Goal: Task Accomplishment & Management: Manage account settings

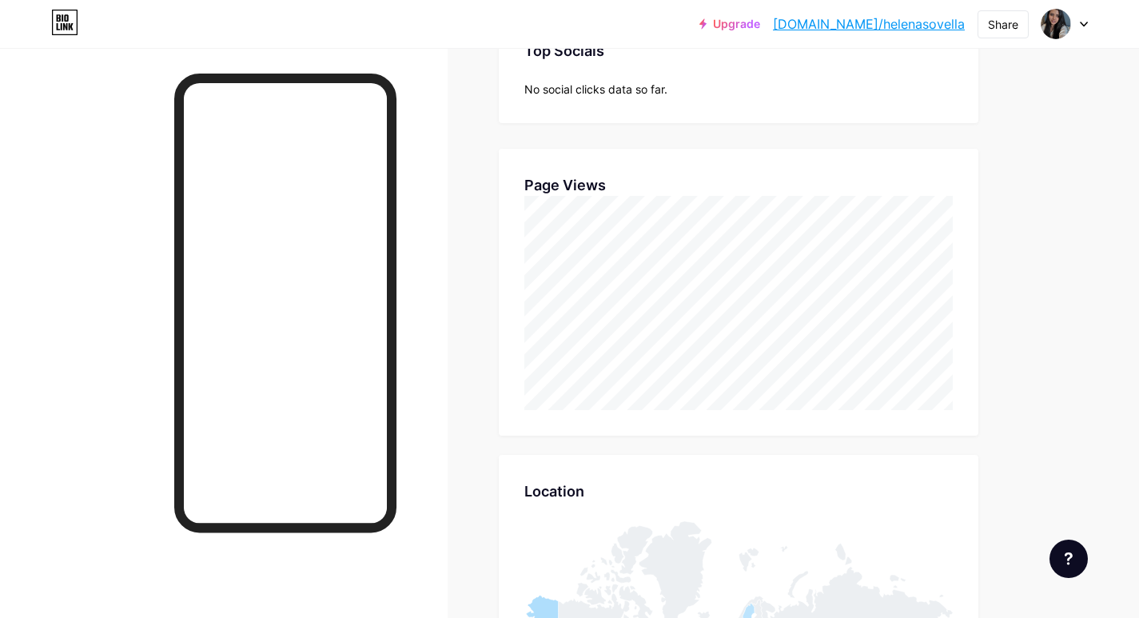
scroll to position [618, 1139]
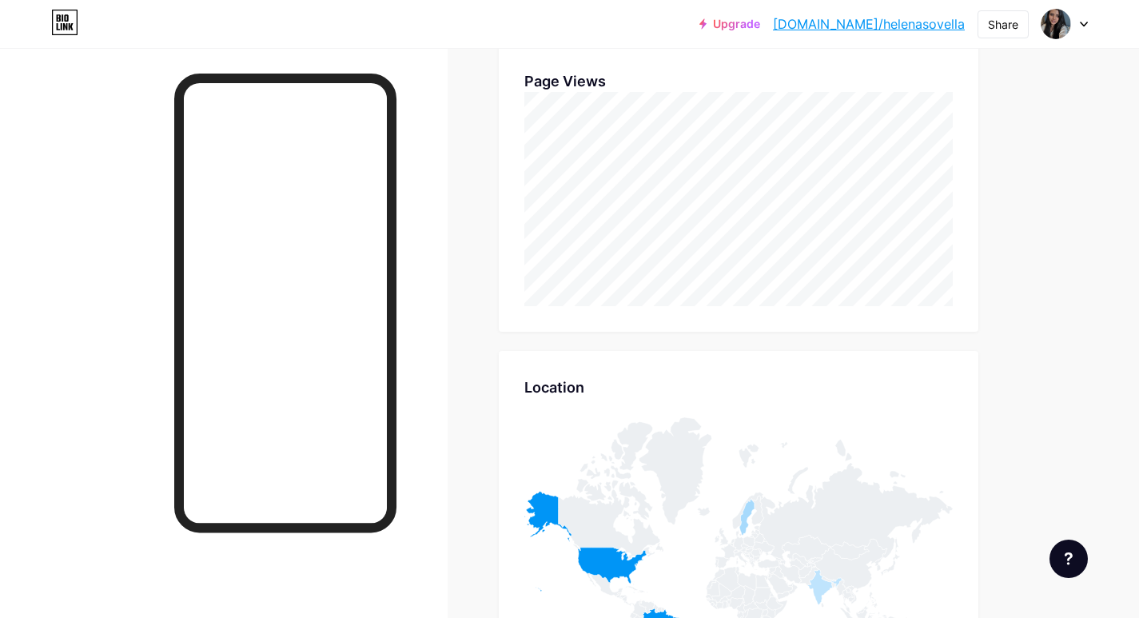
scroll to position [480, 0]
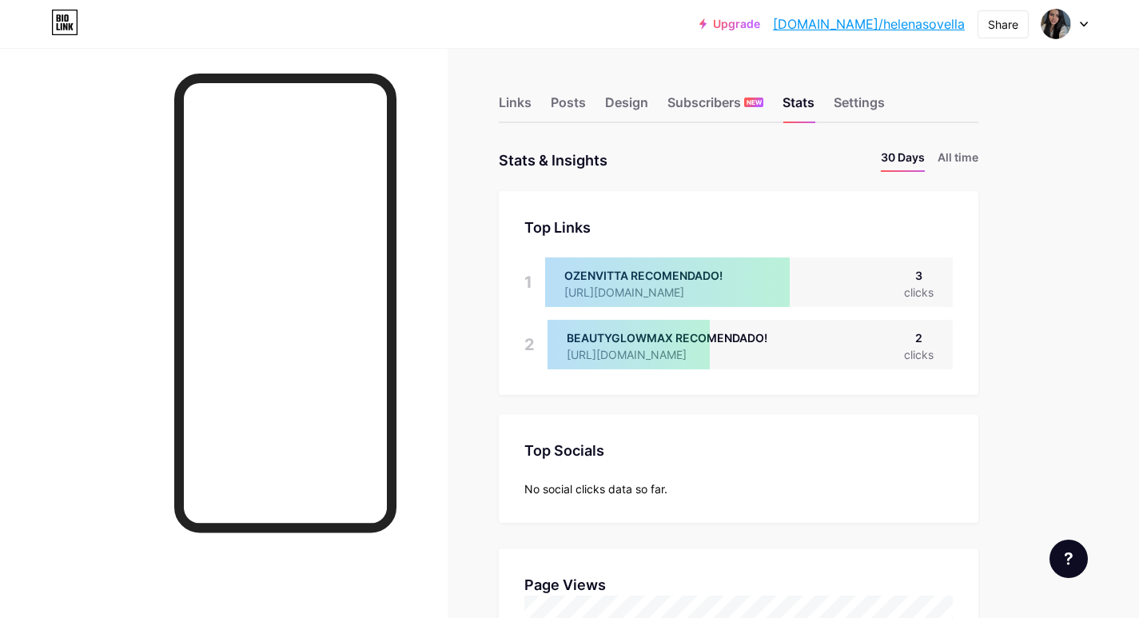
scroll to position [618, 1139]
click at [508, 100] on div "Links" at bounding box center [515, 107] width 33 height 29
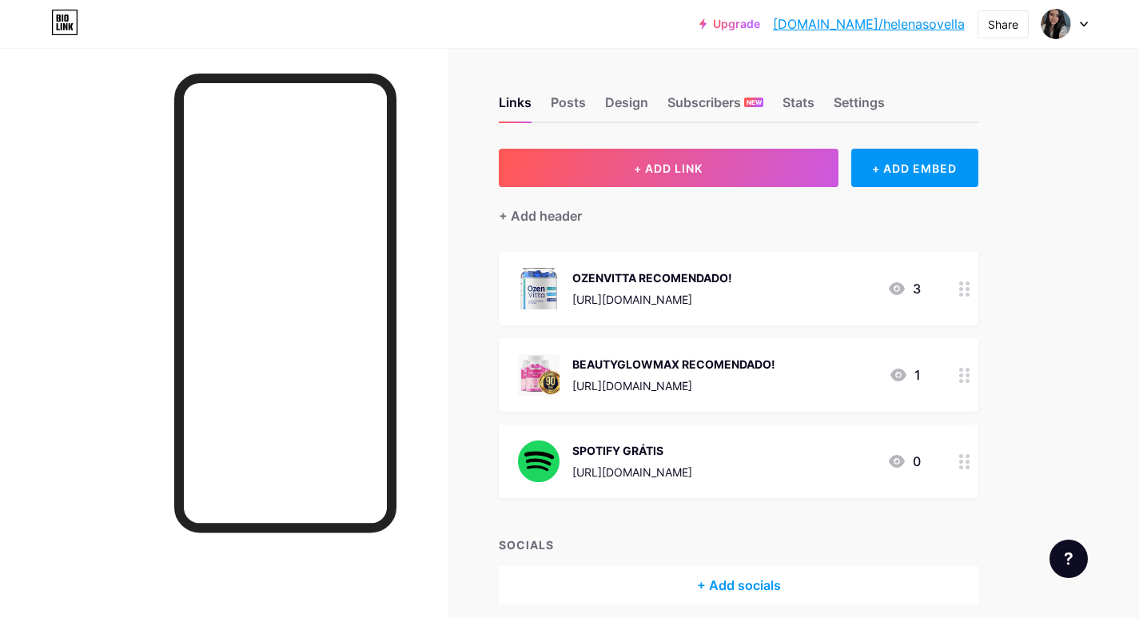
click at [781, 102] on div "Links Posts Design Subscribers NEW Stats Settings" at bounding box center [739, 95] width 480 height 56
click at [783, 100] on div "Links Posts Design Subscribers NEW Stats Settings" at bounding box center [739, 95] width 480 height 56
